Goal: Information Seeking & Learning: Learn about a topic

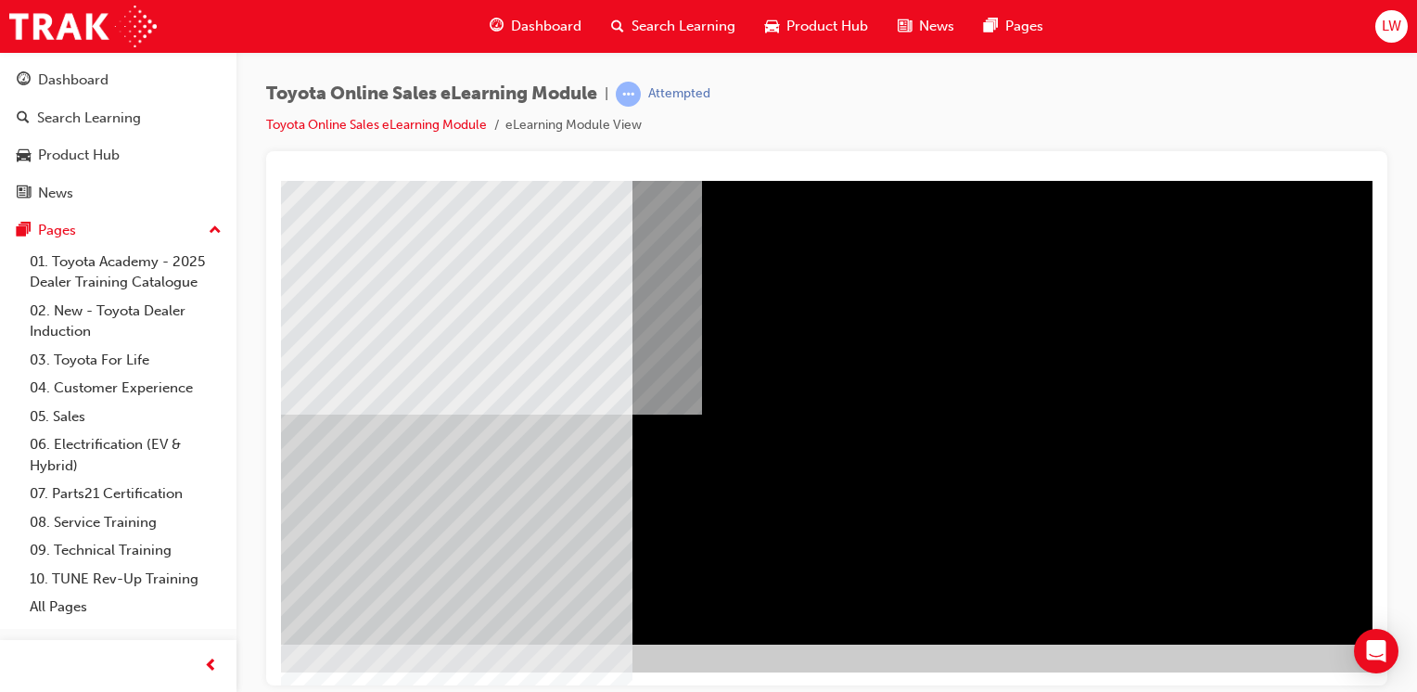
scroll to position [204, 126]
drag, startPoint x: 1359, startPoint y: 864, endPoint x: 1178, endPoint y: 671, distance: 264.3
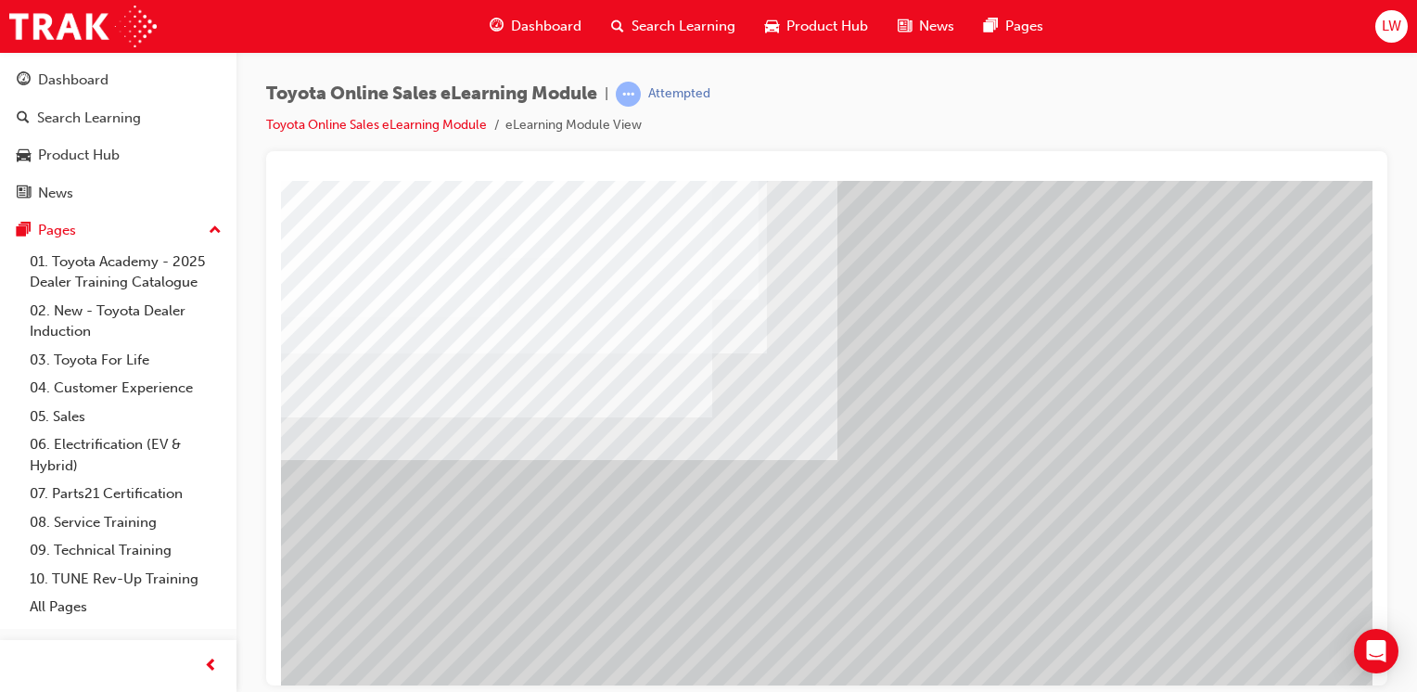
scroll to position [185, 0]
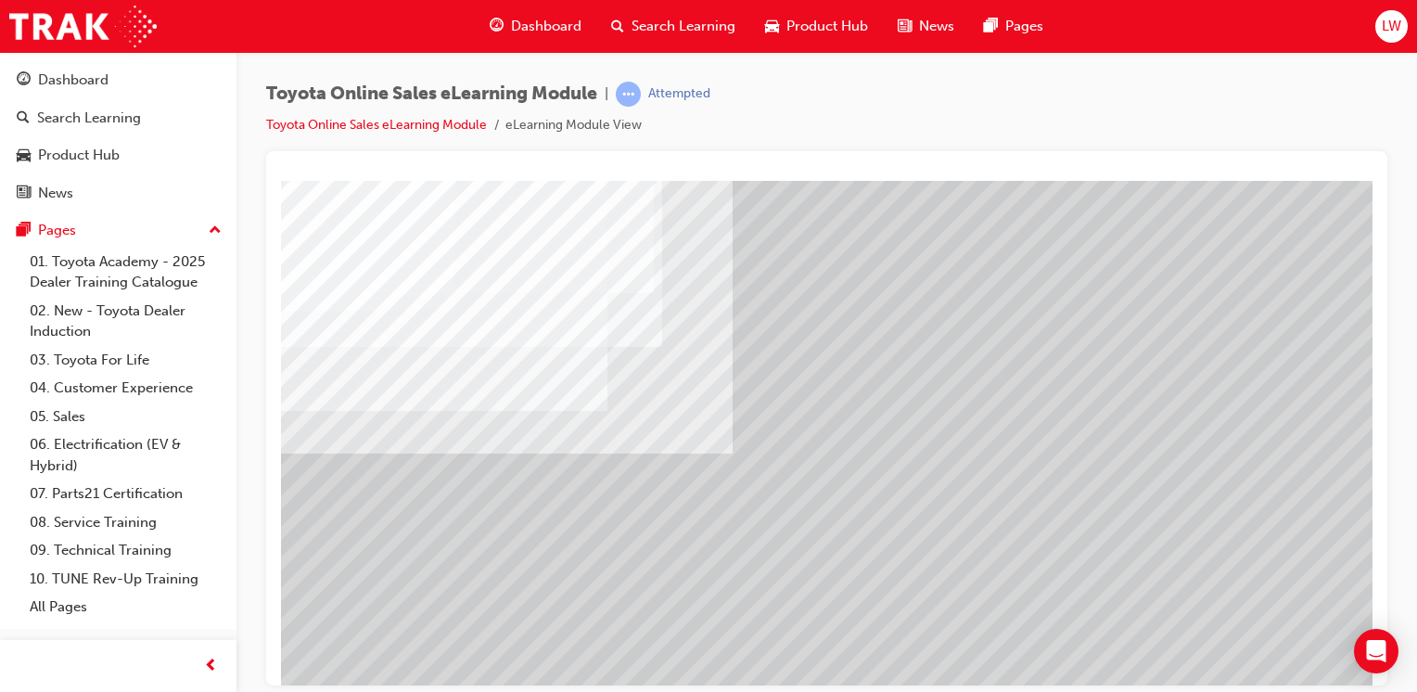
scroll to position [204, 105]
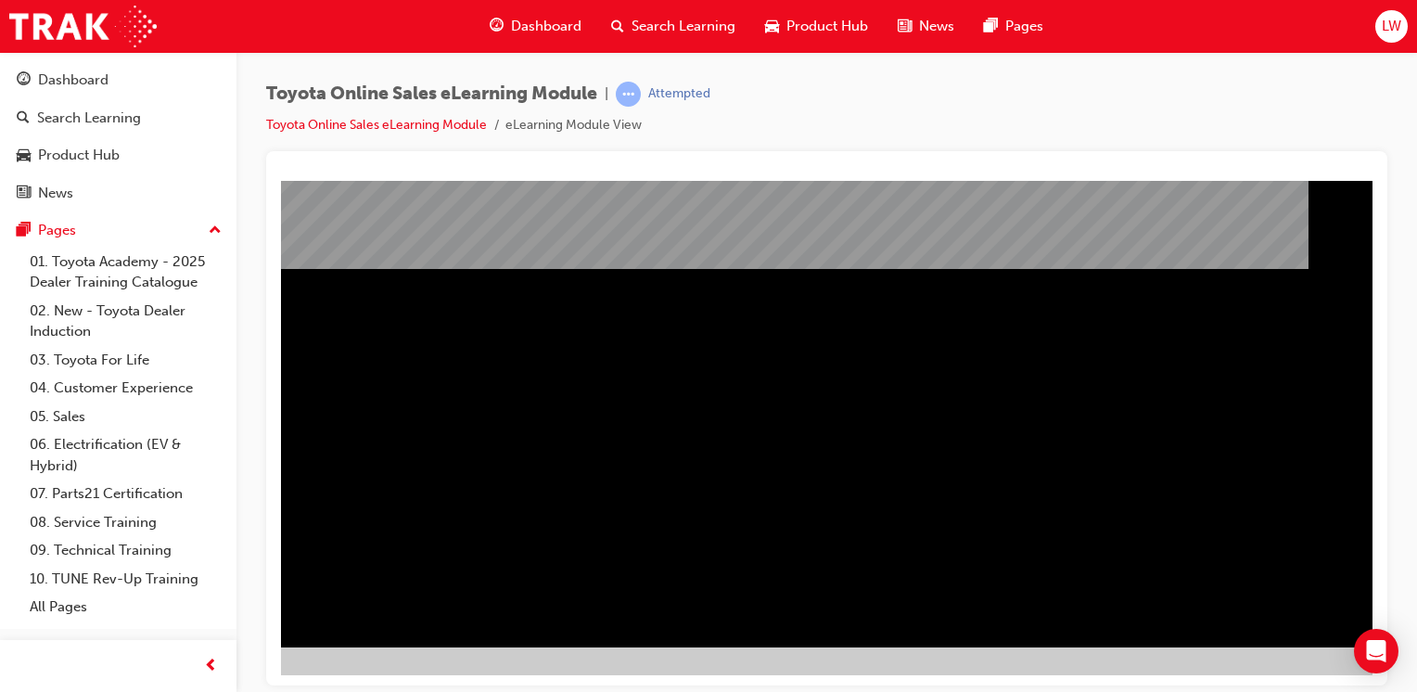
scroll to position [204, 108]
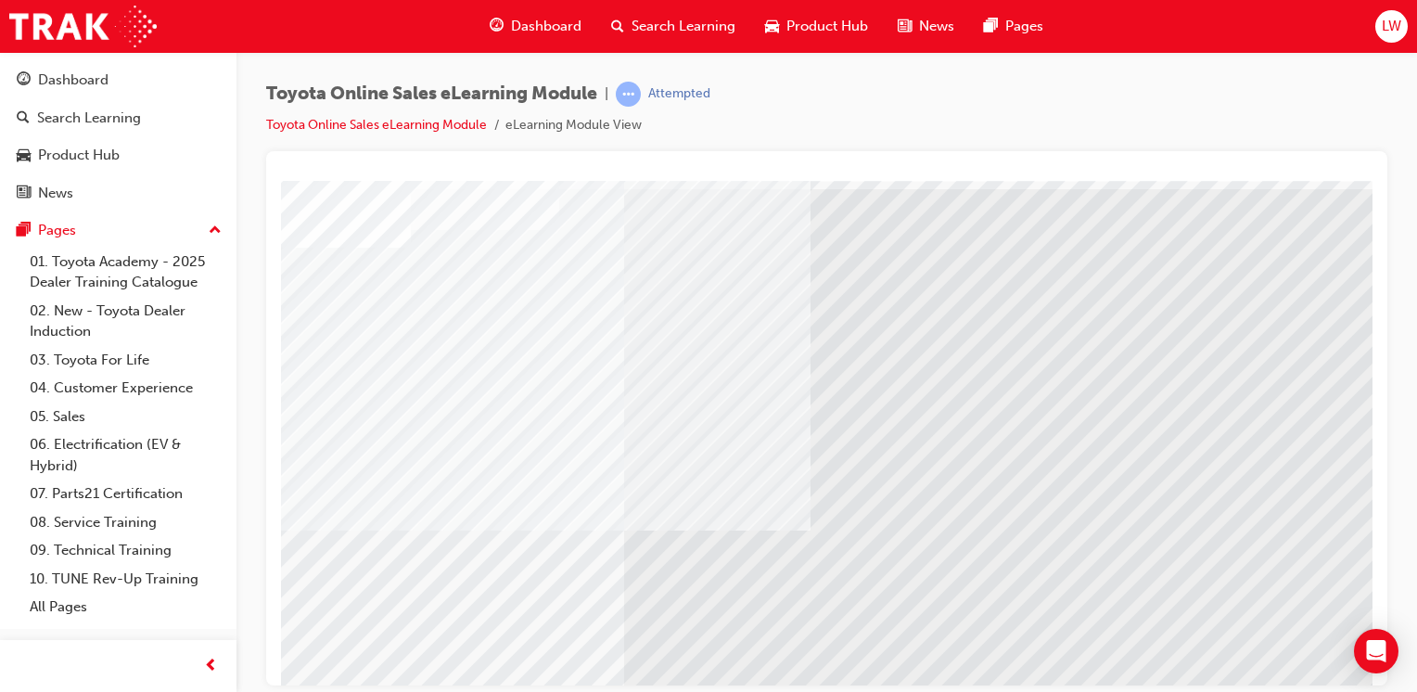
scroll to position [93, 0]
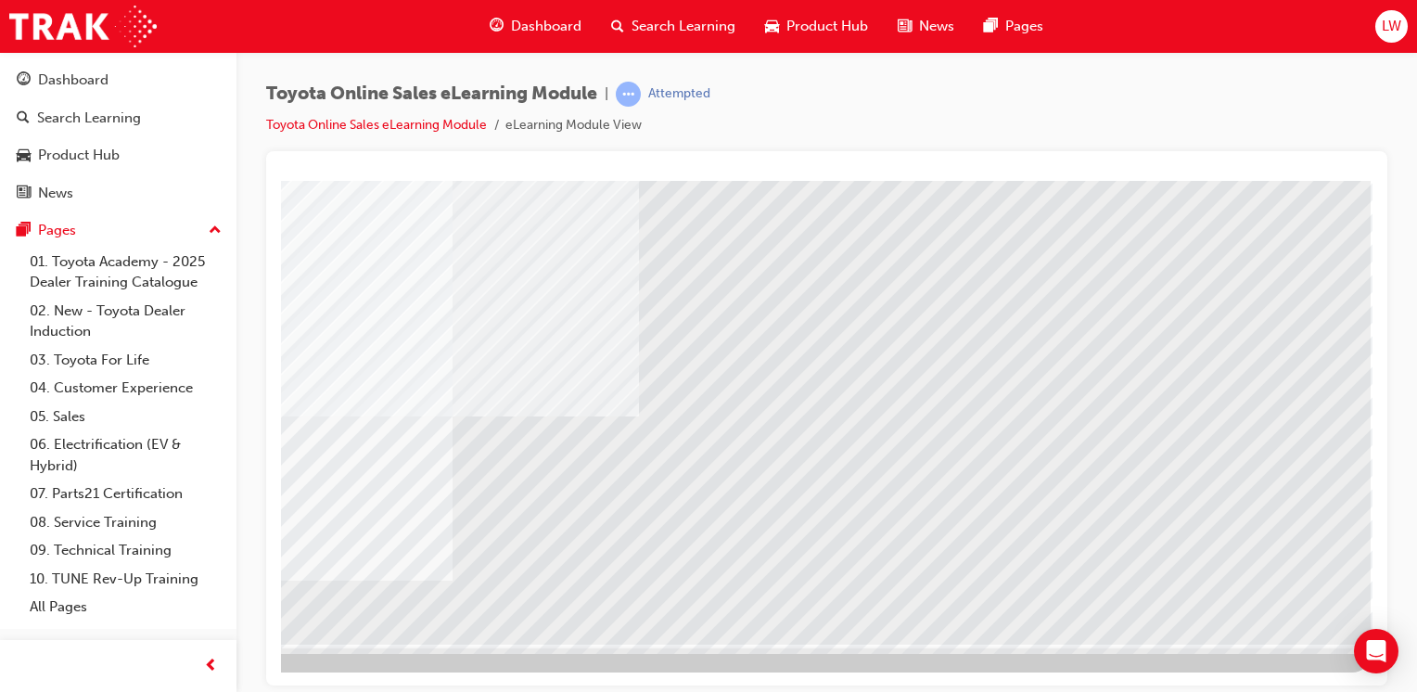
scroll to position [204, 184]
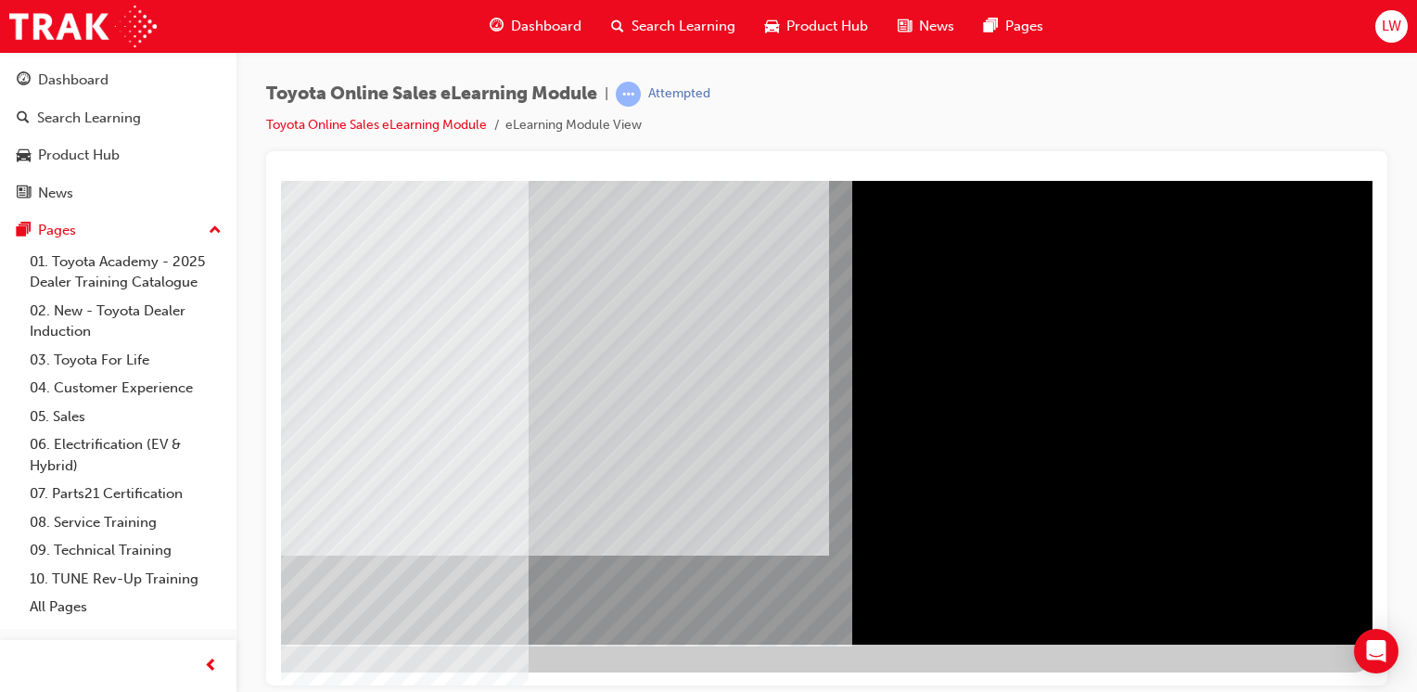
scroll to position [0, 0]
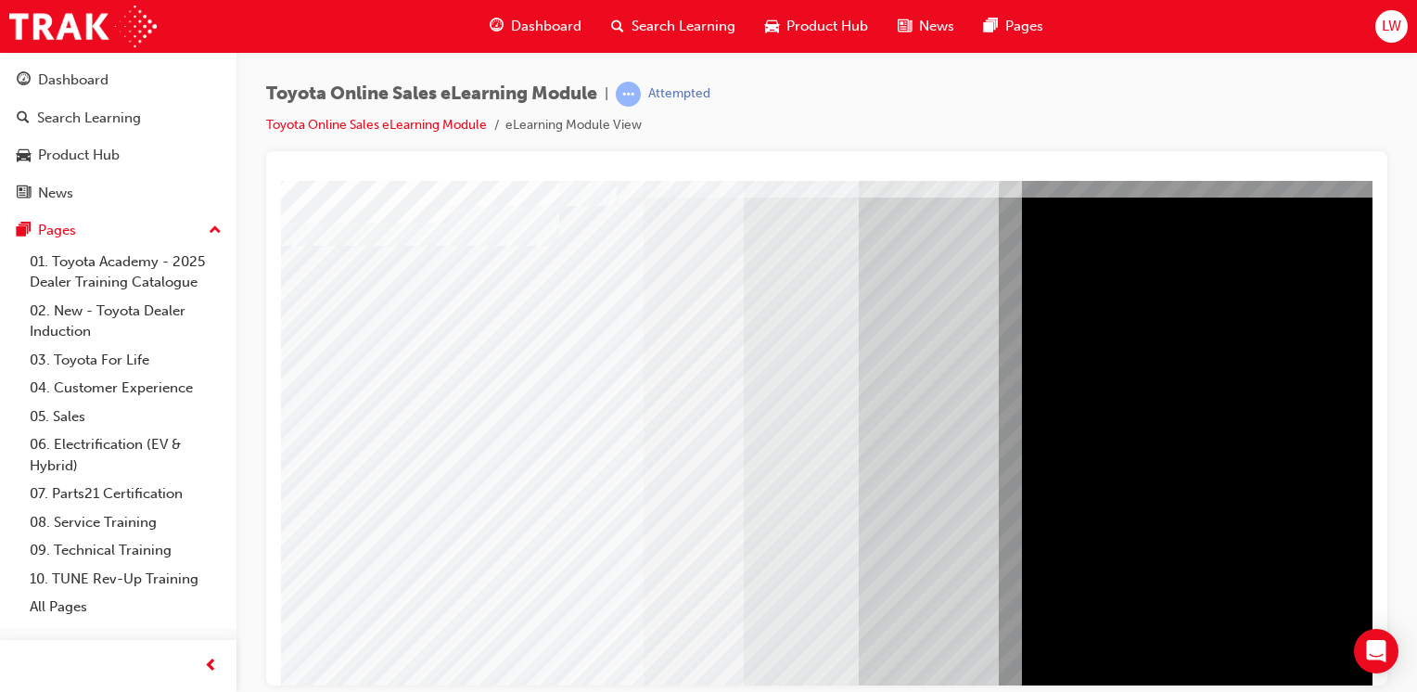
scroll to position [93, 0]
